Goal: Task Accomplishment & Management: Manage account settings

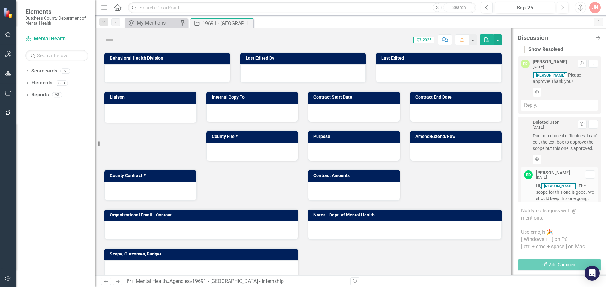
scroll to position [109, 0]
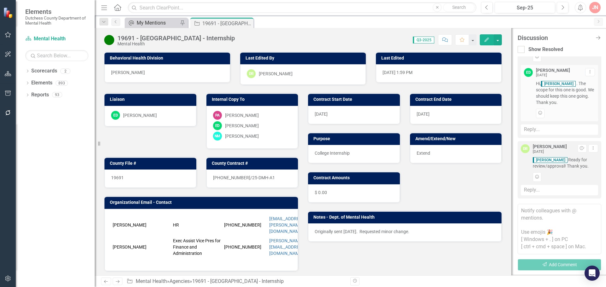
click at [147, 21] on div "My Mentions" at bounding box center [158, 23] width 42 height 8
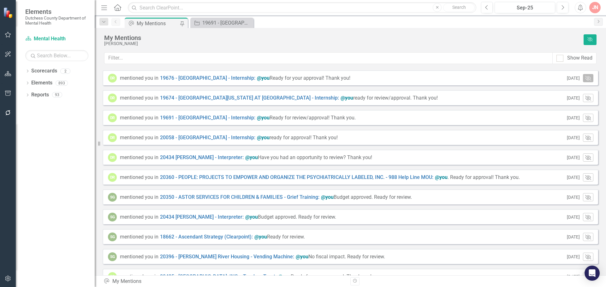
click at [585, 78] on icon "[PERSON_NAME]" at bounding box center [588, 78] width 6 height 5
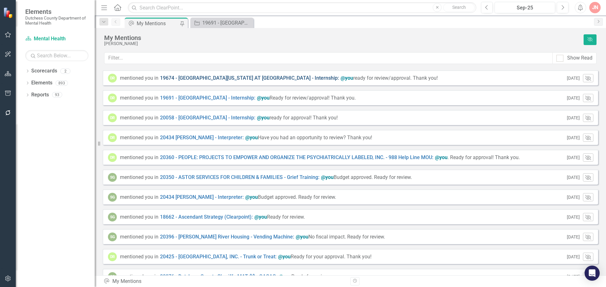
click at [186, 77] on link "19674 - [GEOGRAPHIC_DATA][US_STATE] AT [GEOGRAPHIC_DATA] - Internship :" at bounding box center [249, 78] width 179 height 7
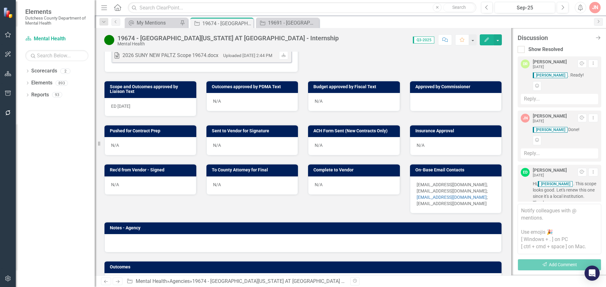
scroll to position [260, 0]
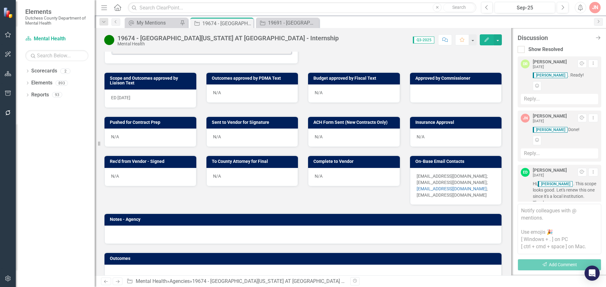
click at [440, 92] on div at bounding box center [456, 94] width 92 height 18
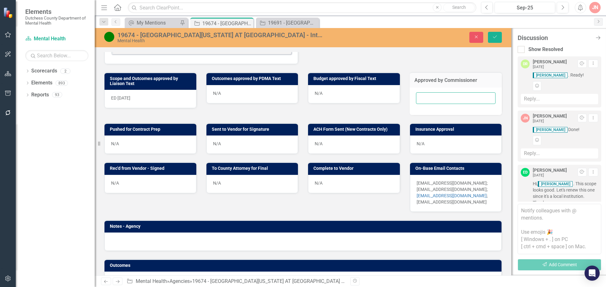
click at [436, 98] on input "text" at bounding box center [456, 98] width 80 height 12
type input "[DATE]"
click at [497, 34] on button "Save" at bounding box center [495, 37] width 14 height 11
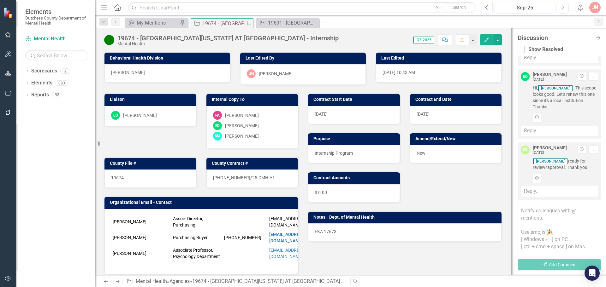
scroll to position [97, 0]
click at [153, 24] on div "My Mentions" at bounding box center [158, 23] width 42 height 8
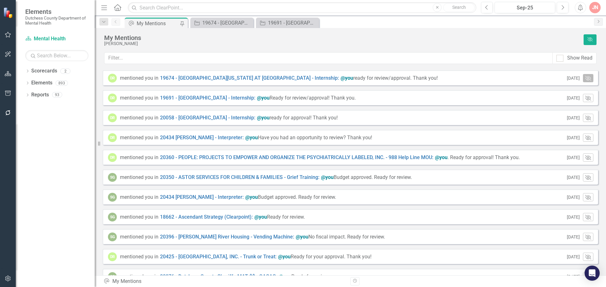
click at [585, 79] on icon "button" at bounding box center [588, 78] width 6 height 5
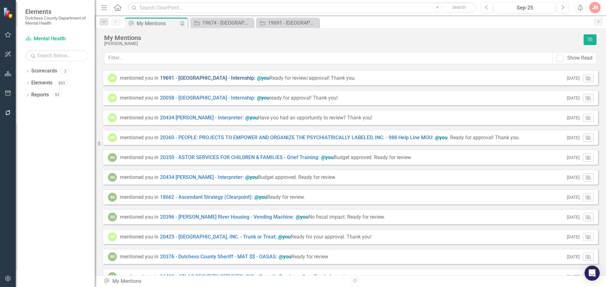
click at [207, 80] on link "19691 - [GEOGRAPHIC_DATA] - Internship :" at bounding box center [207, 78] width 95 height 7
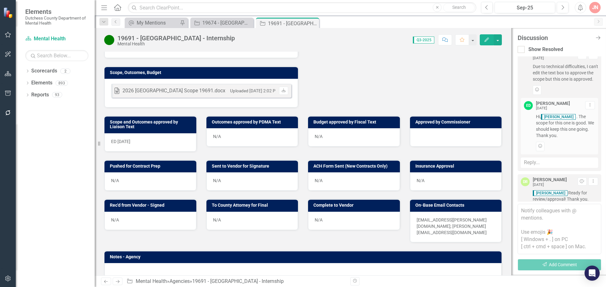
scroll to position [211, 0]
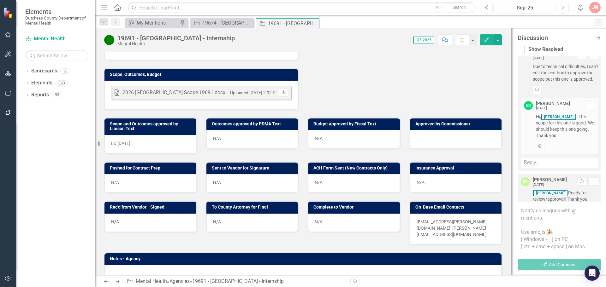
click at [431, 132] on div at bounding box center [456, 139] width 92 height 18
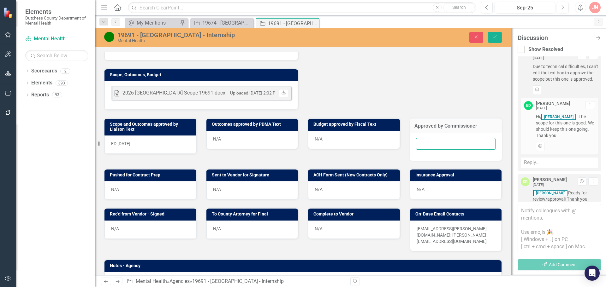
click at [429, 138] on input "text" at bounding box center [456, 144] width 80 height 12
type input "[DATE]"
click at [492, 35] on icon "Save" at bounding box center [495, 37] width 6 height 4
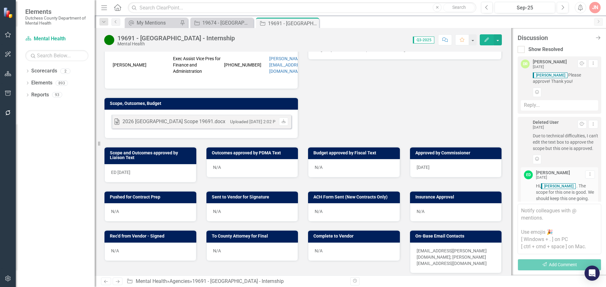
scroll to position [189, 0]
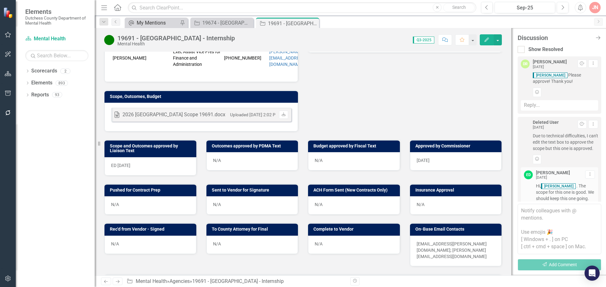
click at [158, 23] on div "My Mentions" at bounding box center [158, 23] width 42 height 8
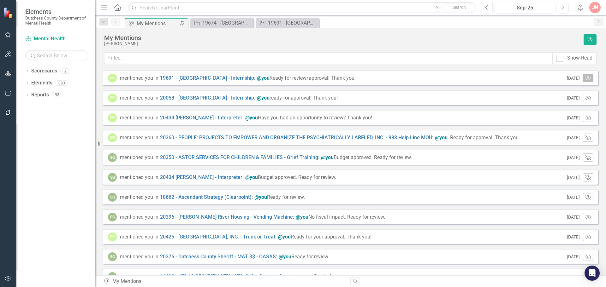
click at [585, 80] on icon "button" at bounding box center [588, 78] width 6 height 5
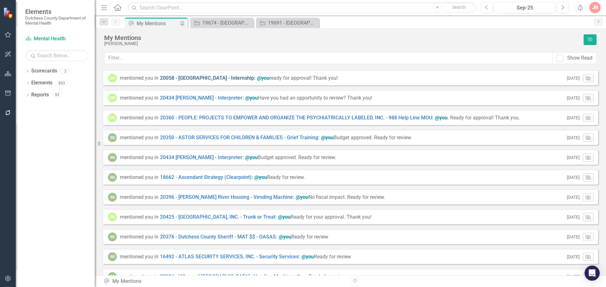
click at [197, 79] on link "20058 - [GEOGRAPHIC_DATA] - Internship :" at bounding box center [207, 78] width 95 height 7
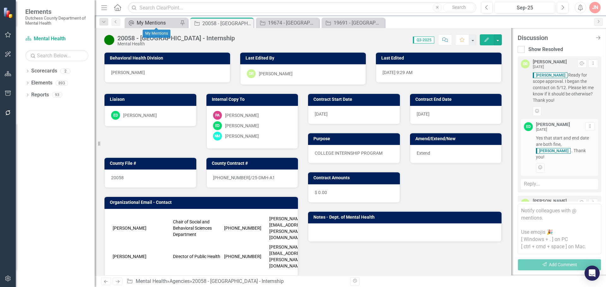
click at [146, 21] on div "My Mentions" at bounding box center [158, 23] width 42 height 8
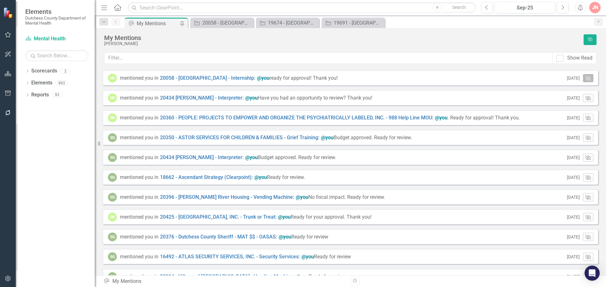
click at [585, 79] on icon "button" at bounding box center [588, 78] width 6 height 5
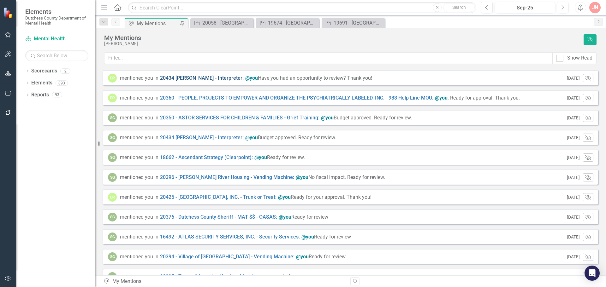
click at [204, 77] on link "20434 [PERSON_NAME] - Interpreter :" at bounding box center [202, 78] width 84 height 7
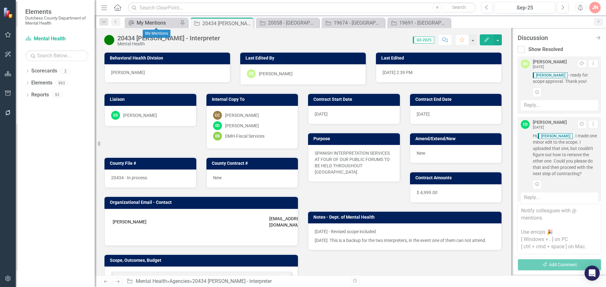
click at [146, 24] on div "My Mentions" at bounding box center [158, 23] width 42 height 8
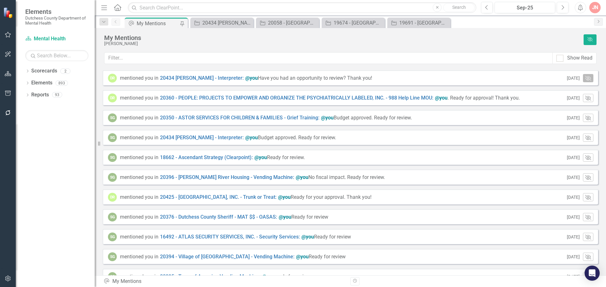
click at [585, 80] on icon "[PERSON_NAME]" at bounding box center [588, 78] width 6 height 5
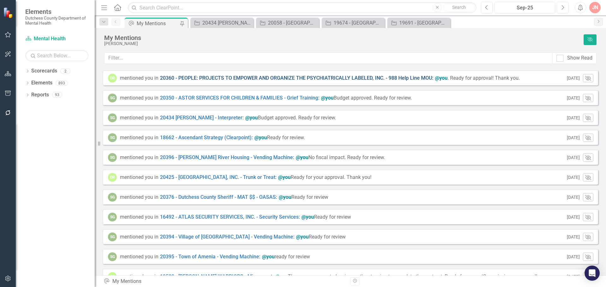
click at [291, 76] on link "20360 - PEOPLE: PROJECTS TO EMPOWER AND ORGANIZE THE PSYCHIATRICALLY LABELED, I…" at bounding box center [296, 78] width 273 height 7
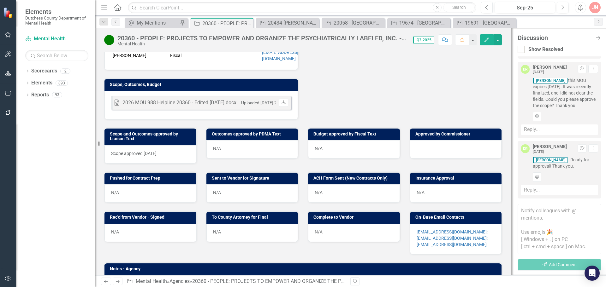
scroll to position [205, 0]
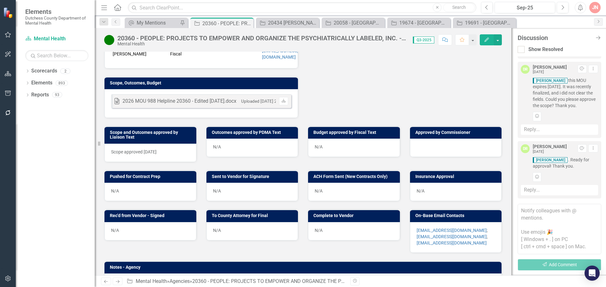
click at [444, 147] on div at bounding box center [456, 148] width 92 height 18
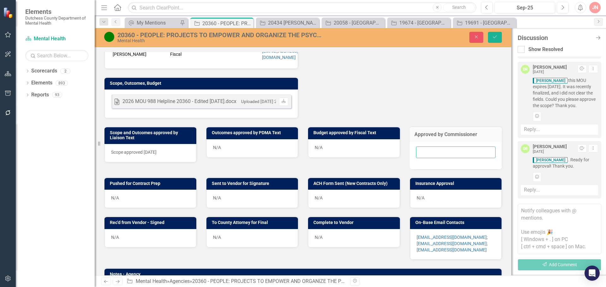
click at [445, 152] on input "text" at bounding box center [456, 153] width 80 height 12
type input "[DATE]"
click at [496, 35] on icon "Save" at bounding box center [495, 37] width 6 height 4
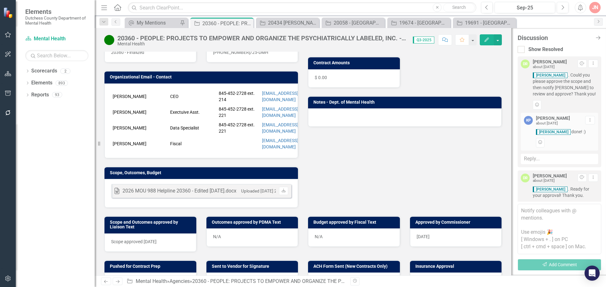
scroll to position [84, 0]
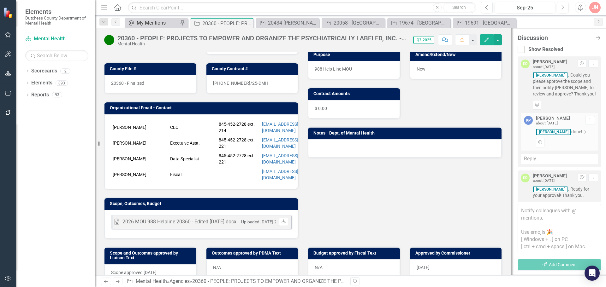
click at [151, 25] on div "My Mentions" at bounding box center [158, 23] width 42 height 8
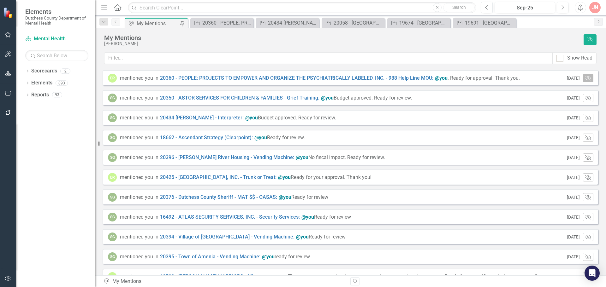
click at [585, 79] on icon "[PERSON_NAME]" at bounding box center [588, 78] width 6 height 5
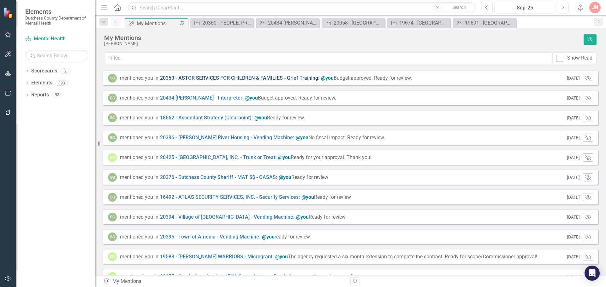
click at [242, 77] on link "20350 - ASTOR SERVICES FOR CHILDREN & FAMILIES - Grief Training :" at bounding box center [239, 78] width 159 height 7
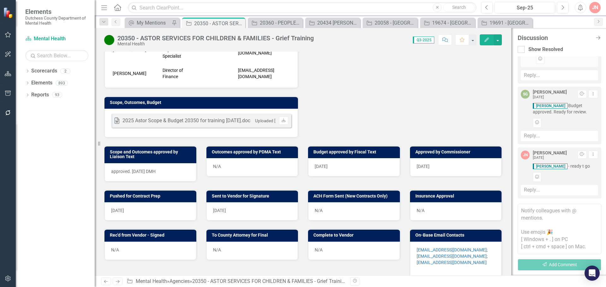
scroll to position [252, 0]
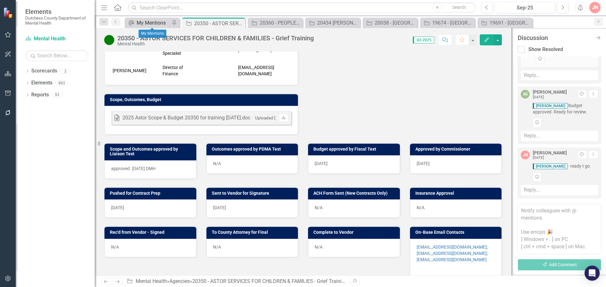
click at [149, 23] on div "My Mentions" at bounding box center [153, 23] width 33 height 8
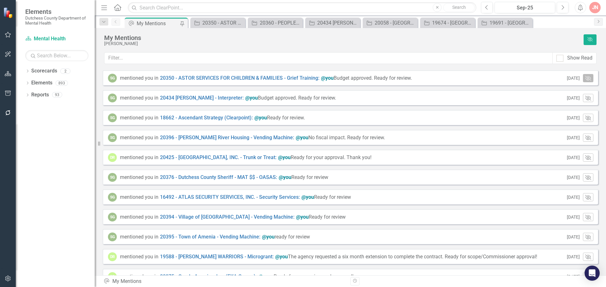
click at [585, 80] on icon "[PERSON_NAME]" at bounding box center [588, 78] width 6 height 5
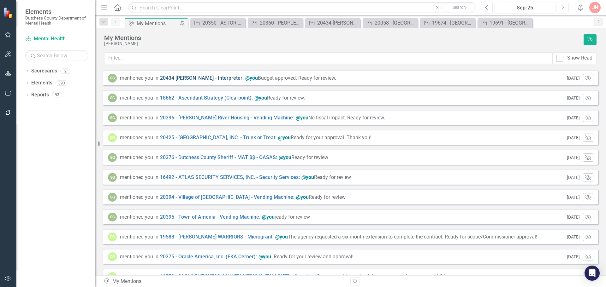
click at [218, 77] on link "20434 [PERSON_NAME] - Interpreter :" at bounding box center [202, 78] width 84 height 7
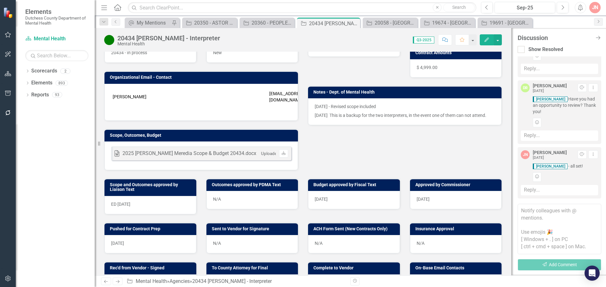
scroll to position [126, 0]
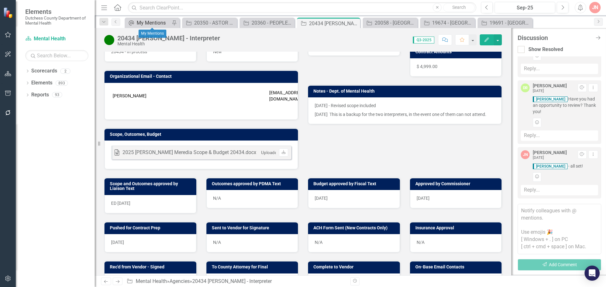
click at [154, 26] on div "My Mentions" at bounding box center [153, 23] width 33 height 8
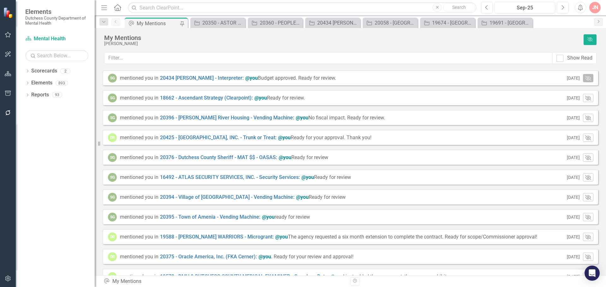
click at [585, 77] on icon "button" at bounding box center [588, 78] width 6 height 5
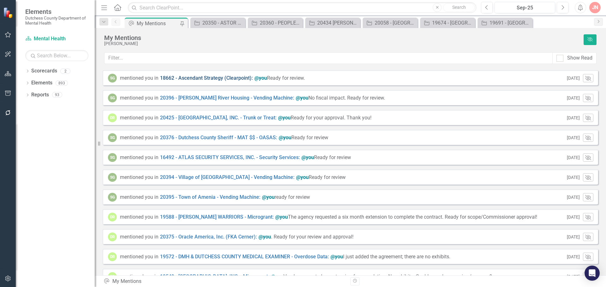
click at [212, 78] on link "18662 - Ascendant Strategy (Clearpoint) :" at bounding box center [206, 78] width 93 height 7
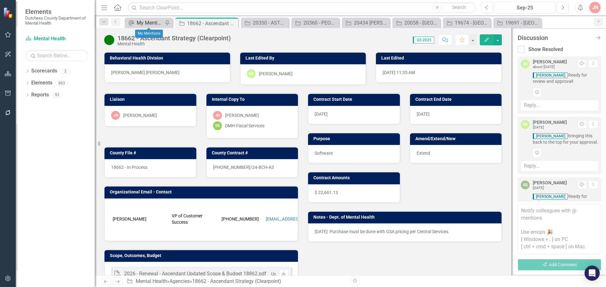
click at [143, 25] on div "My Mentions" at bounding box center [150, 23] width 27 height 8
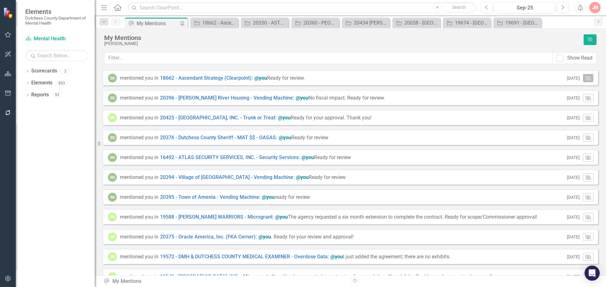
click at [585, 78] on icon "button" at bounding box center [588, 78] width 6 height 5
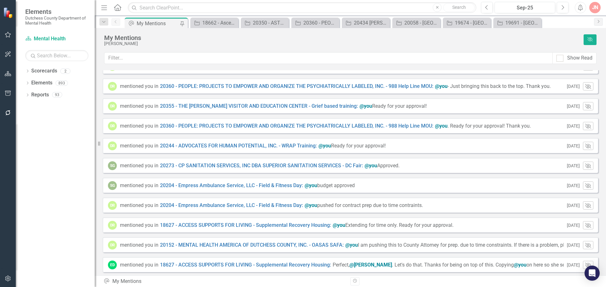
scroll to position [212, 0]
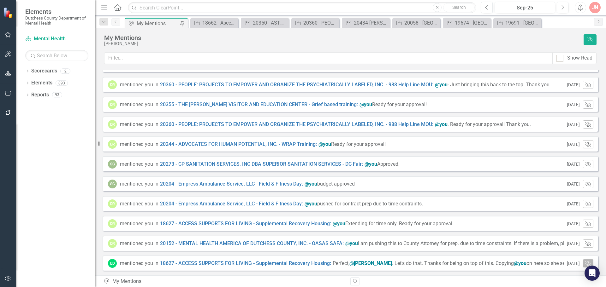
click at [585, 261] on icon "[PERSON_NAME]" at bounding box center [588, 263] width 6 height 5
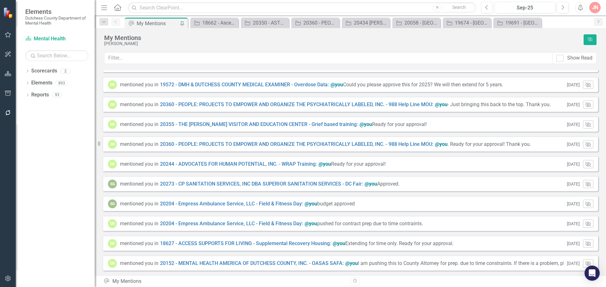
scroll to position [192, 0]
click at [585, 262] on icon "[PERSON_NAME]" at bounding box center [588, 263] width 6 height 5
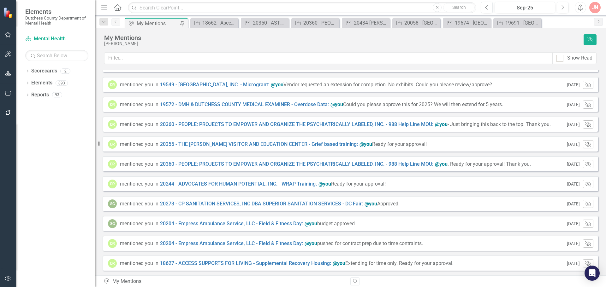
scroll to position [172, 0]
click at [585, 262] on icon "[PERSON_NAME]" at bounding box center [588, 263] width 6 height 5
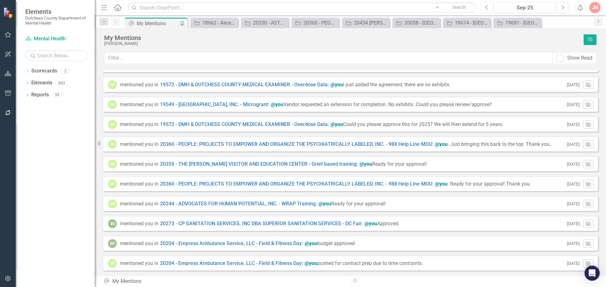
scroll to position [152, 0]
click at [585, 262] on icon "[PERSON_NAME]" at bounding box center [588, 263] width 6 height 5
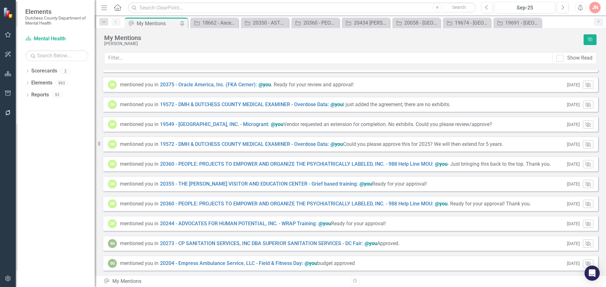
scroll to position [133, 0]
click at [585, 262] on icon "[PERSON_NAME]" at bounding box center [588, 263] width 6 height 5
click at [585, 246] on icon "[PERSON_NAME]" at bounding box center [588, 243] width 6 height 5
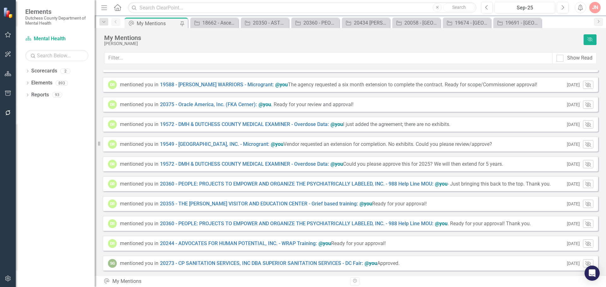
scroll to position [113, 0]
click at [585, 262] on icon "[PERSON_NAME]" at bounding box center [588, 263] width 6 height 5
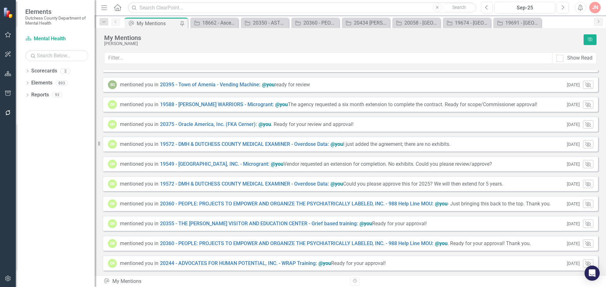
click at [585, 262] on icon "[PERSON_NAME]" at bounding box center [588, 263] width 6 height 5
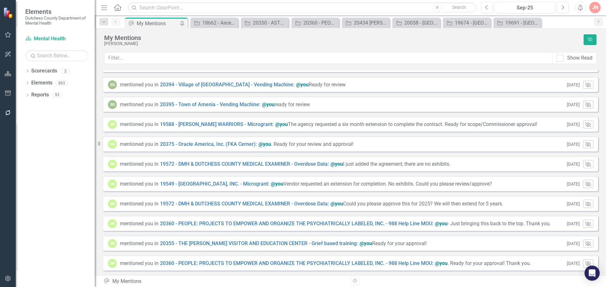
click at [585, 262] on icon "[PERSON_NAME]" at bounding box center [588, 263] width 6 height 5
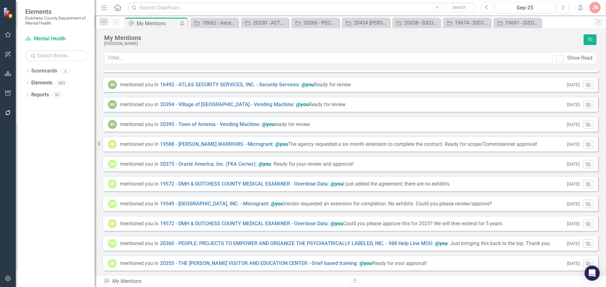
scroll to position [53, 0]
click at [585, 262] on icon "[PERSON_NAME]" at bounding box center [588, 263] width 6 height 5
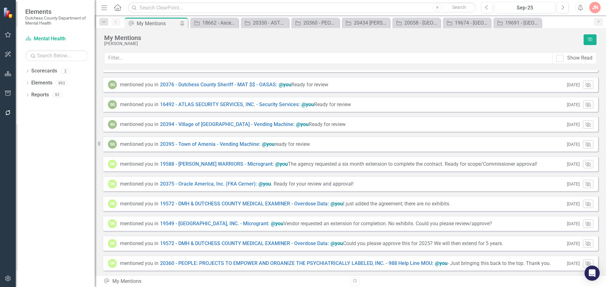
click at [585, 262] on icon "[PERSON_NAME]" at bounding box center [588, 263] width 6 height 5
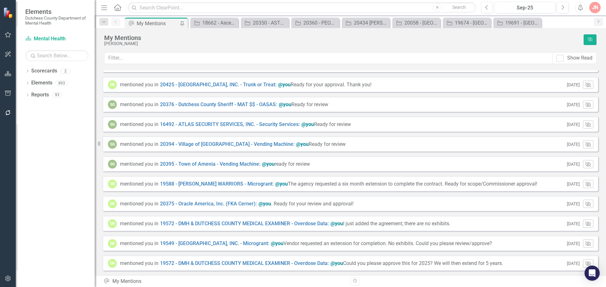
click at [585, 261] on icon "[PERSON_NAME]" at bounding box center [588, 263] width 6 height 5
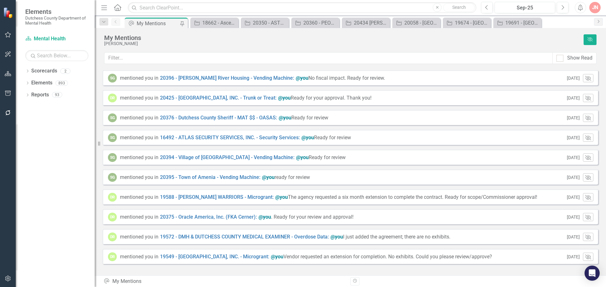
scroll to position [0, 0]
click at [582, 261] on div "[DATE] [PERSON_NAME]" at bounding box center [579, 257] width 30 height 8
click at [585, 255] on button "[PERSON_NAME]" at bounding box center [588, 257] width 10 height 8
click at [587, 238] on icon "[PERSON_NAME]" at bounding box center [588, 237] width 6 height 5
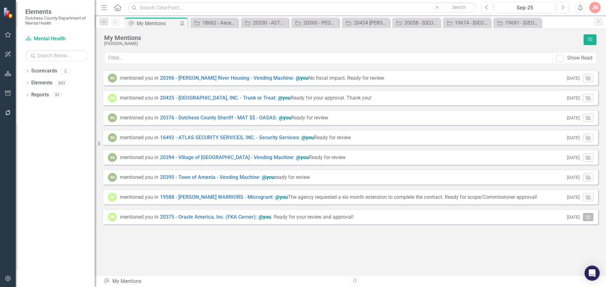
click at [589, 220] on icon "[PERSON_NAME]" at bounding box center [588, 217] width 6 height 5
click at [588, 200] on button "[PERSON_NAME]" at bounding box center [588, 197] width 10 height 8
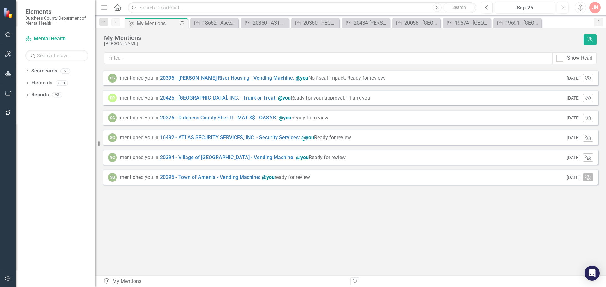
click at [586, 178] on icon "[PERSON_NAME]" at bounding box center [588, 177] width 6 height 5
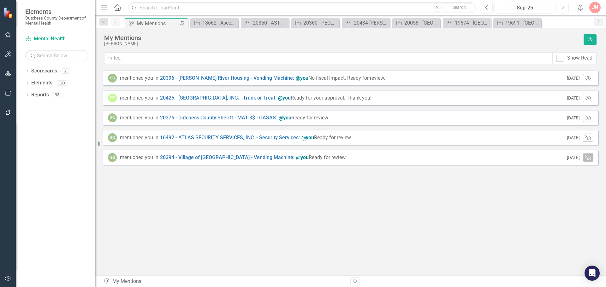
click at [591, 157] on icon "[PERSON_NAME]" at bounding box center [588, 157] width 6 height 5
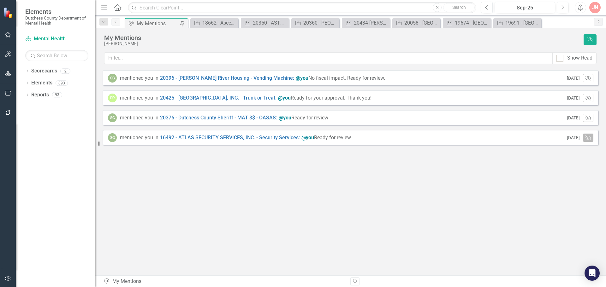
click at [588, 137] on icon "[PERSON_NAME]" at bounding box center [588, 137] width 6 height 5
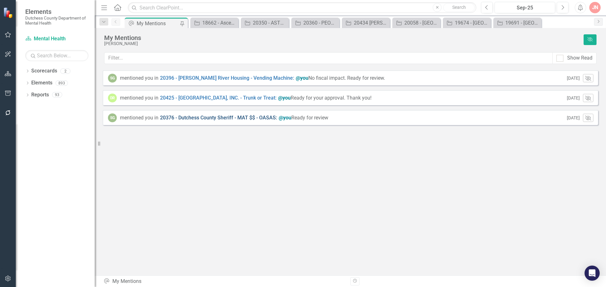
click at [263, 117] on link "20376 - Dutchess County Sheriff - MAT $$ - OASAS :" at bounding box center [218, 118] width 117 height 7
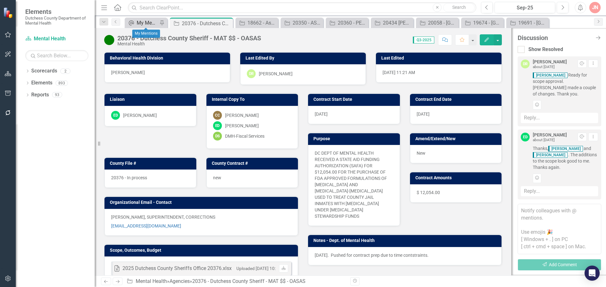
click at [142, 24] on div "My Mentions" at bounding box center [147, 23] width 21 height 8
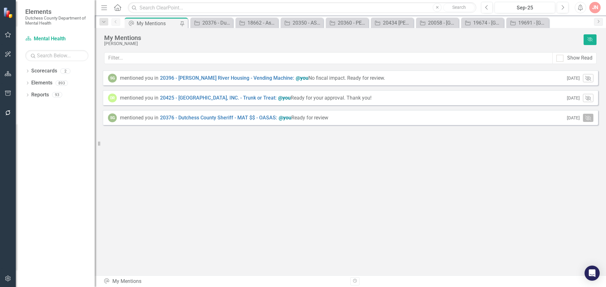
click at [586, 119] on icon "button" at bounding box center [588, 118] width 6 height 5
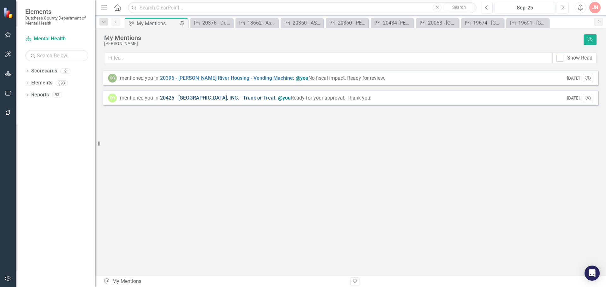
click at [236, 96] on link "20425 - [GEOGRAPHIC_DATA], INC. - Trunk or Treat :" at bounding box center [218, 98] width 116 height 7
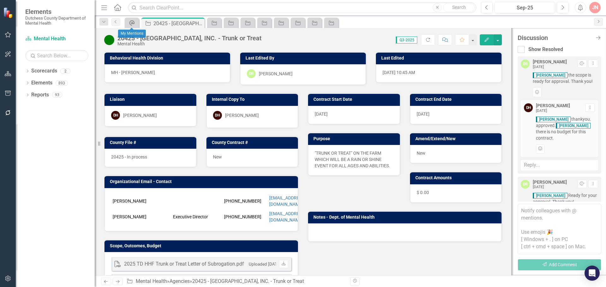
click at [130, 23] on icon "My Mentions" at bounding box center [132, 23] width 6 height 5
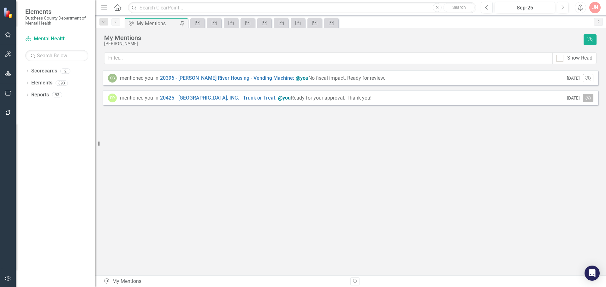
click at [585, 99] on icon "[PERSON_NAME]" at bounding box center [588, 98] width 6 height 5
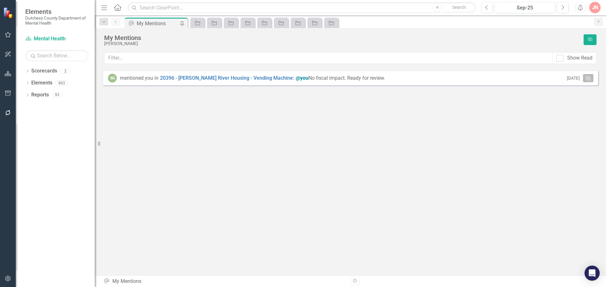
click at [587, 80] on icon "[PERSON_NAME]" at bounding box center [588, 78] width 6 height 5
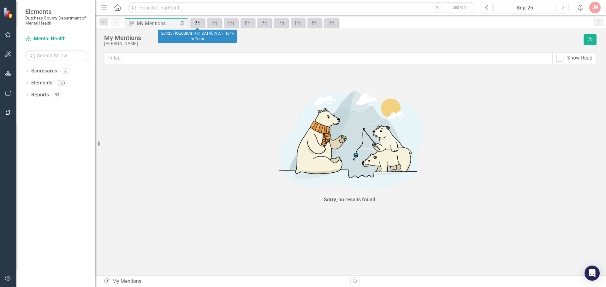
click at [197, 24] on icon "Agency" at bounding box center [197, 23] width 6 height 5
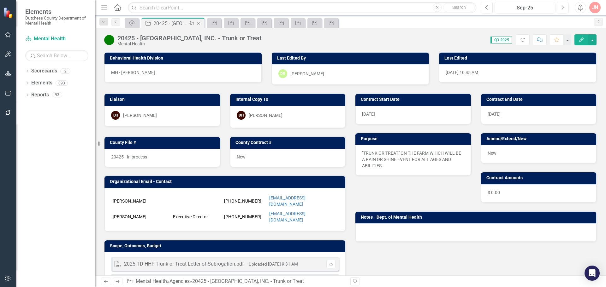
click at [198, 23] on icon "Close" at bounding box center [198, 23] width 6 height 5
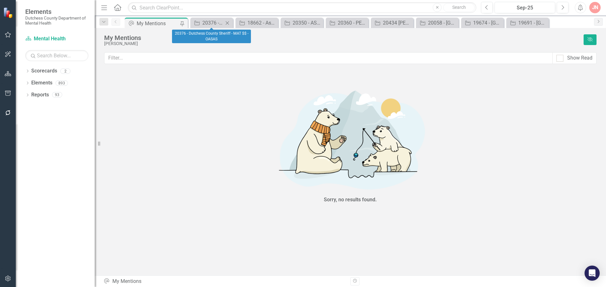
click at [227, 23] on icon "Close" at bounding box center [227, 23] width 6 height 5
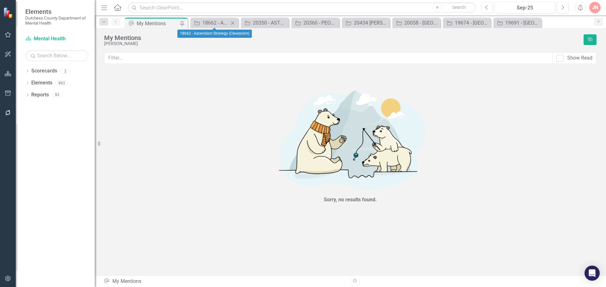
click at [233, 22] on icon "Close" at bounding box center [232, 23] width 6 height 5
click at [238, 21] on icon "Close" at bounding box center [239, 23] width 6 height 5
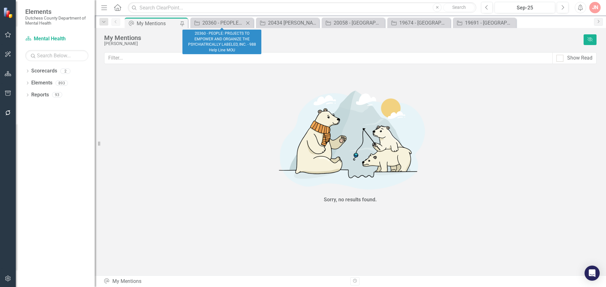
click at [248, 21] on icon "Close" at bounding box center [248, 23] width 6 height 5
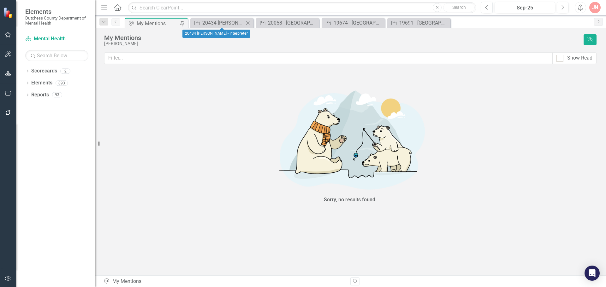
click at [246, 22] on icon "Close" at bounding box center [248, 23] width 6 height 5
click at [247, 23] on icon "Close" at bounding box center [248, 23] width 6 height 5
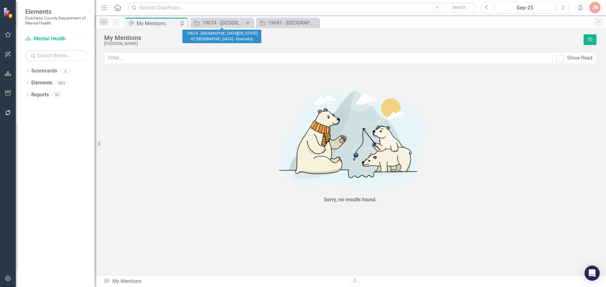
click at [248, 22] on icon at bounding box center [247, 22] width 3 height 3
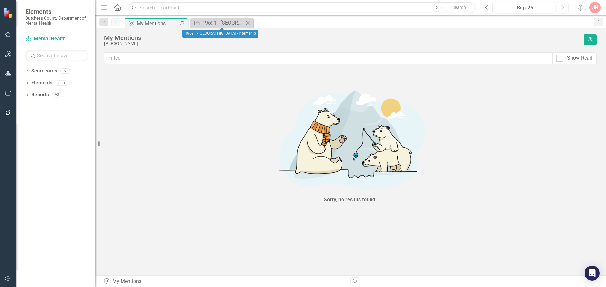
click at [248, 22] on icon at bounding box center [247, 22] width 3 height 3
